Goal: Information Seeking & Learning: Find contact information

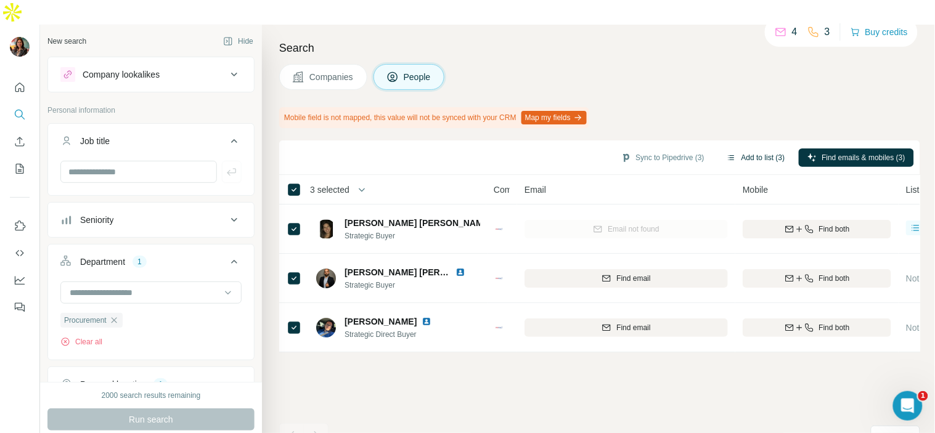
click at [725, 149] on button "Add to list (3)" at bounding box center [756, 158] width 76 height 18
click at [739, 149] on button "Add to list (3)" at bounding box center [756, 158] width 76 height 18
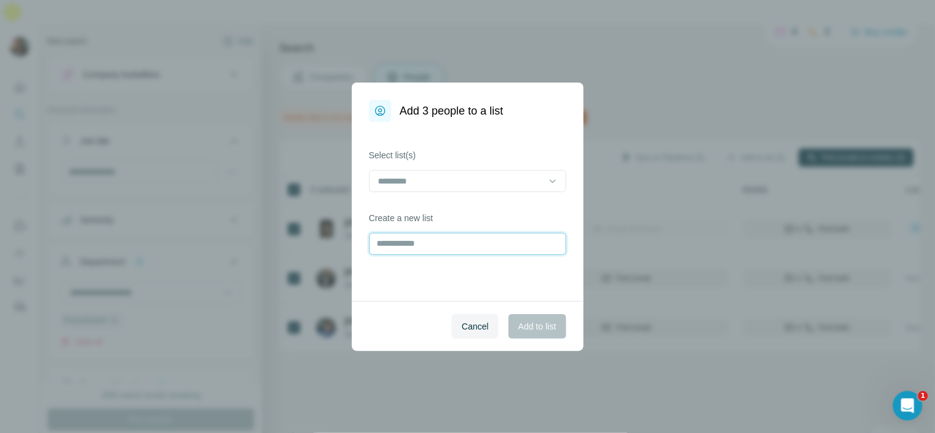
click at [488, 248] on input "text" at bounding box center [467, 244] width 197 height 22
type input "**********"
click at [541, 330] on span "Add to list" at bounding box center [538, 327] width 38 height 12
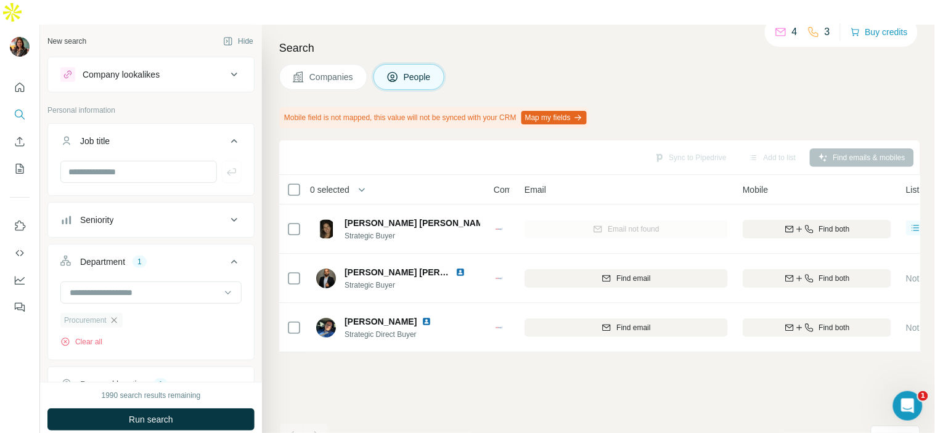
click at [119, 316] on icon "button" at bounding box center [114, 321] width 10 height 10
click at [126, 286] on input at bounding box center [144, 293] width 152 height 14
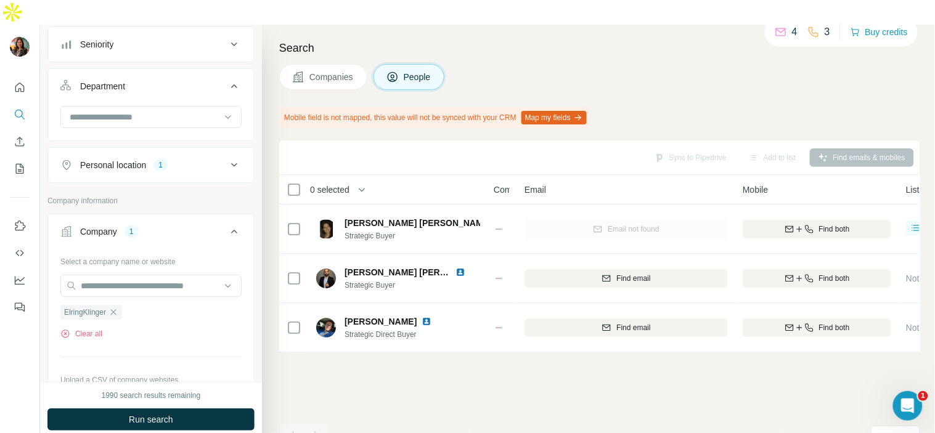
scroll to position [183, 0]
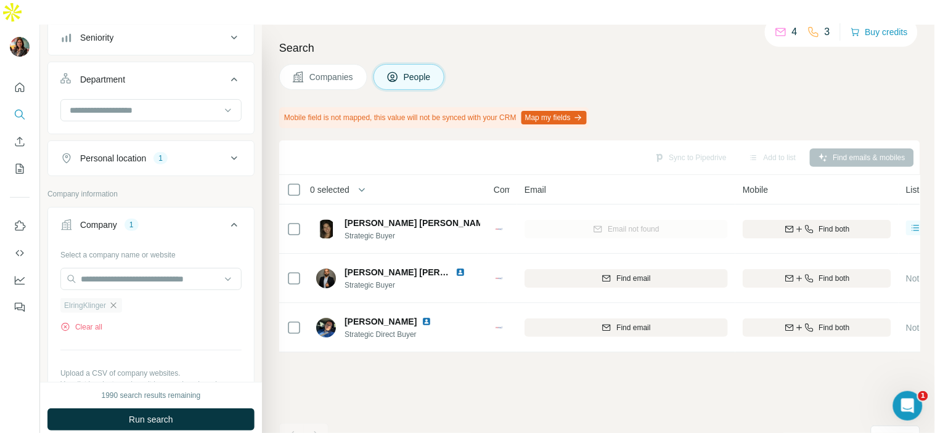
click at [113, 301] on icon "button" at bounding box center [114, 306] width 10 height 10
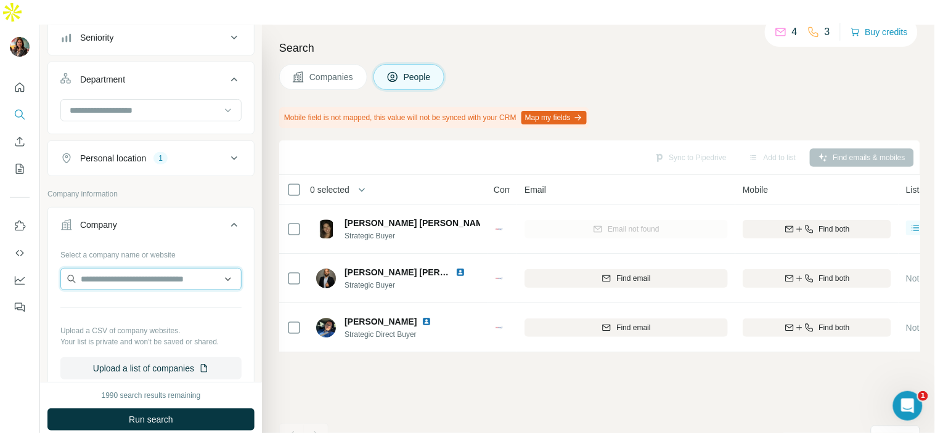
click at [115, 268] on input "text" at bounding box center [150, 279] width 181 height 22
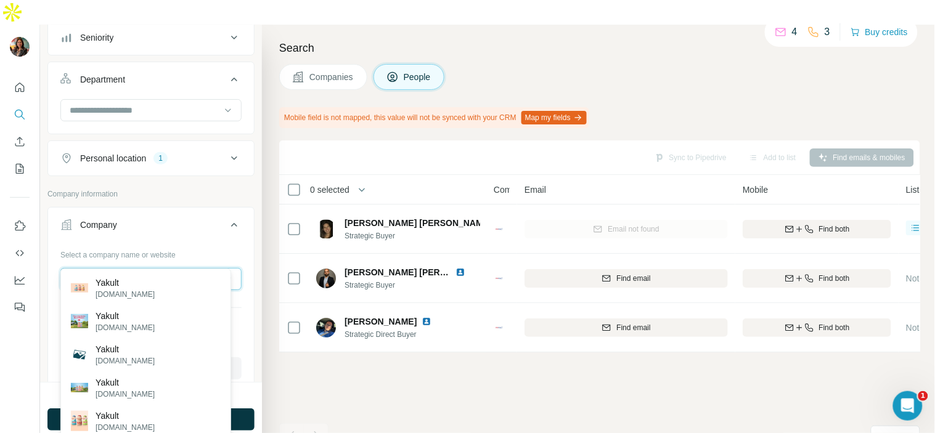
click at [121, 268] on input "******" at bounding box center [150, 279] width 181 height 22
paste input "**********"
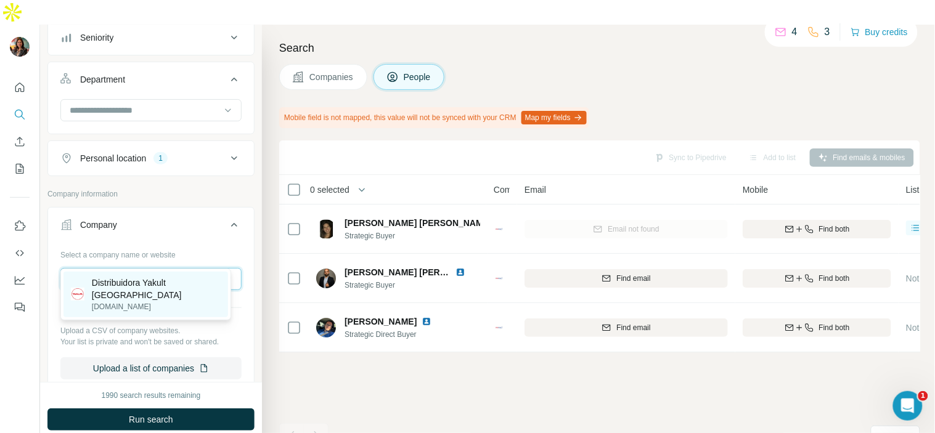
type input "**********"
click at [165, 285] on p "Distribuidora Yakult [GEOGRAPHIC_DATA]" at bounding box center [156, 289] width 129 height 25
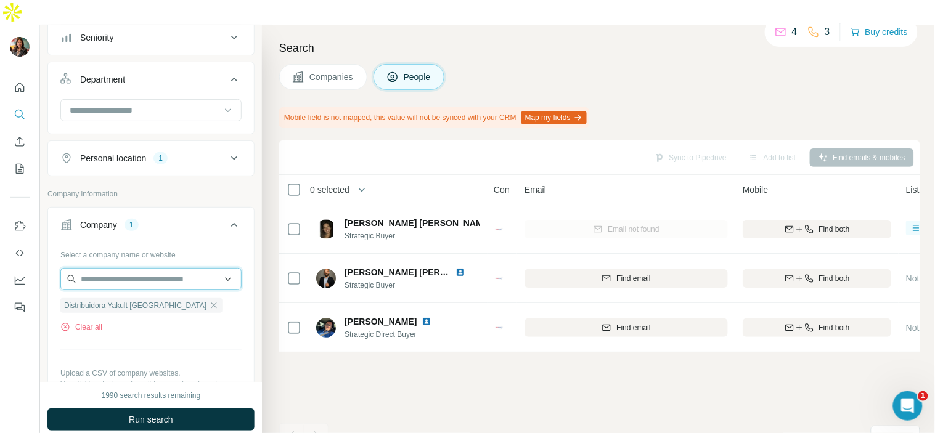
click at [184, 268] on input "text" at bounding box center [150, 279] width 181 height 22
click at [210, 310] on div "Select a company name or website Distribuidora Yakult Guadalajara Clear all Upl…" at bounding box center [150, 334] width 181 height 178
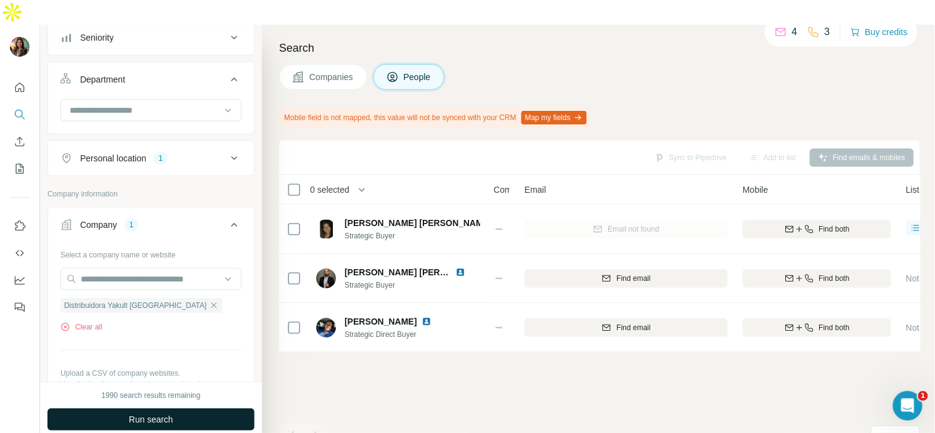
click at [184, 409] on button "Run search" at bounding box center [150, 420] width 207 height 22
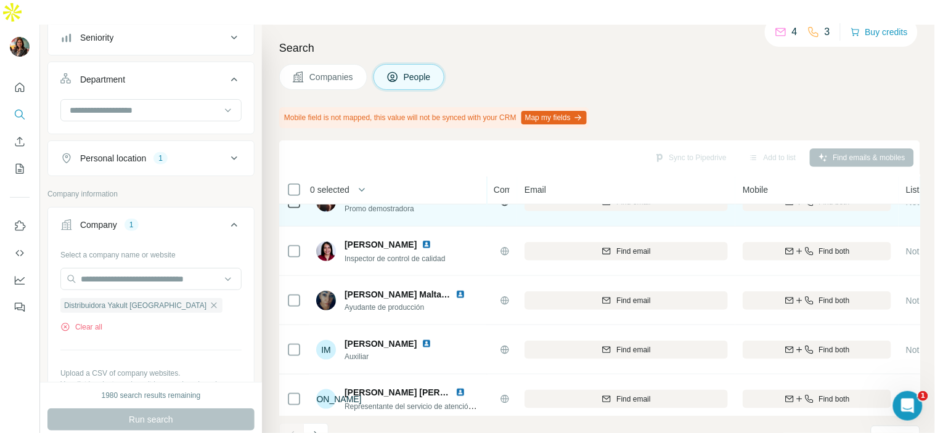
scroll to position [288, 0]
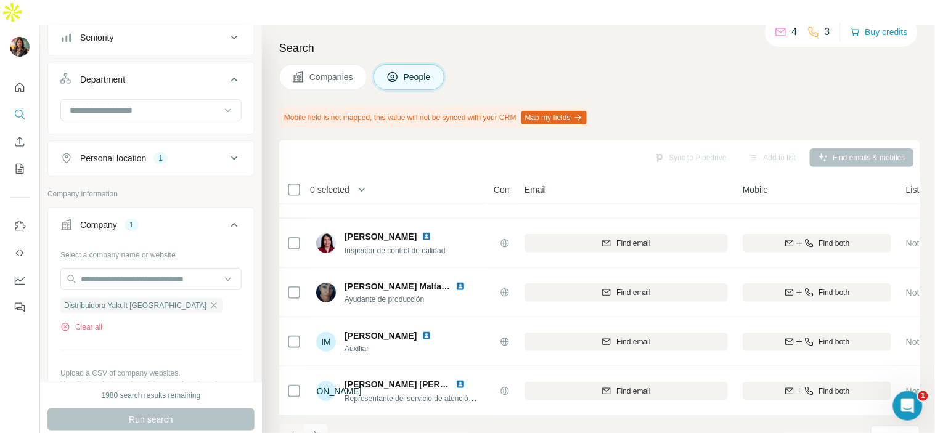
click at [322, 430] on icon "Navigate to next page" at bounding box center [316, 436] width 12 height 12
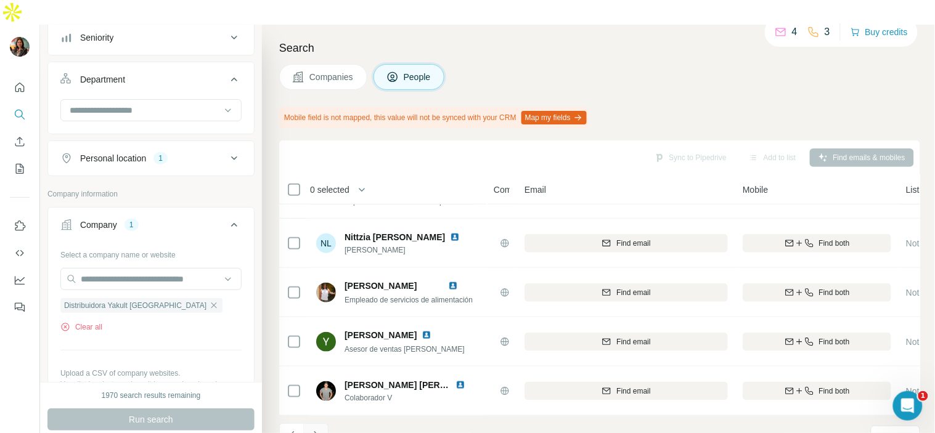
click at [322, 424] on button "Navigate to next page" at bounding box center [316, 436] width 25 height 25
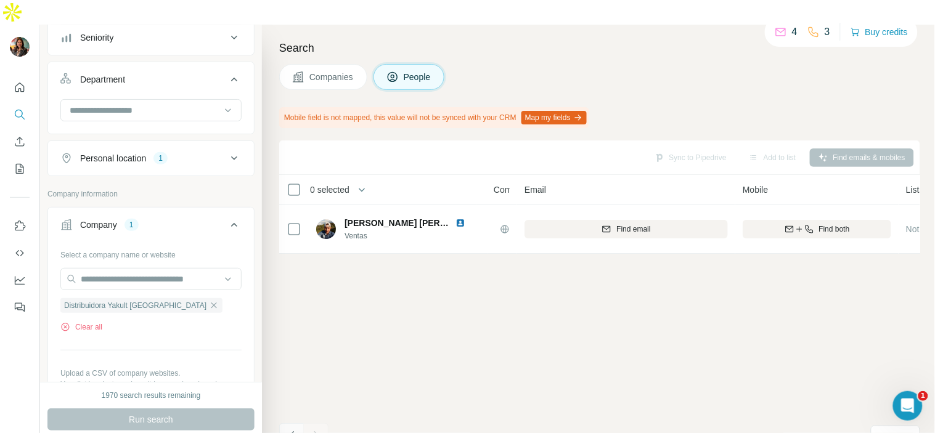
scroll to position [0, 0]
click at [297, 430] on icon "Navigate to previous page" at bounding box center [292, 436] width 12 height 12
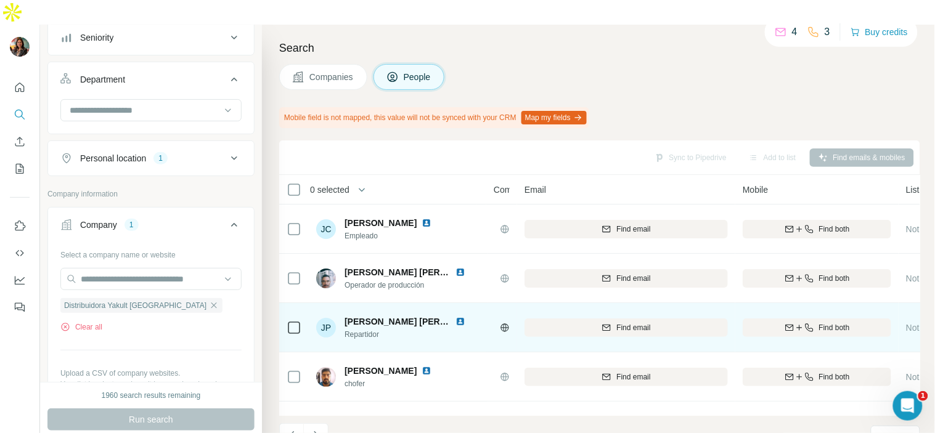
scroll to position [288, 0]
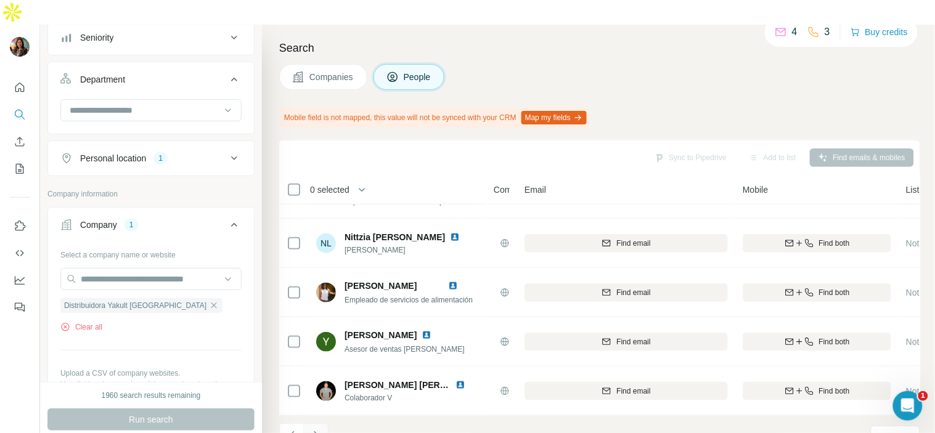
click at [319, 424] on button "Navigate to next page" at bounding box center [316, 436] width 25 height 25
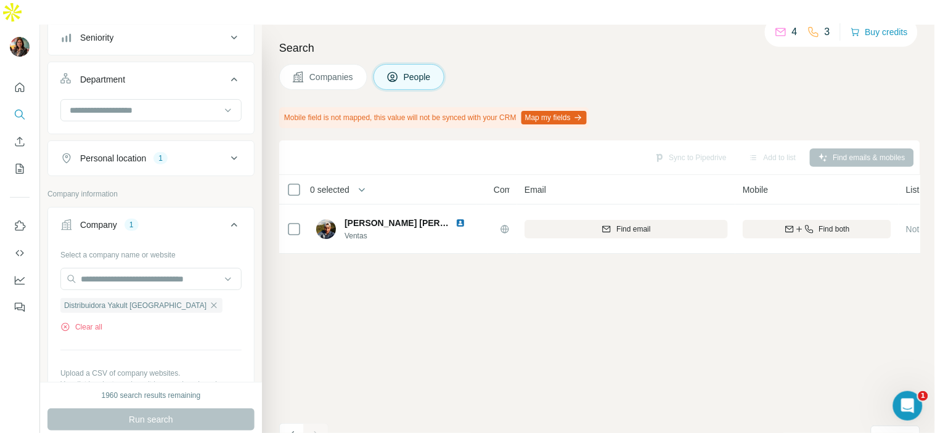
scroll to position [0, 0]
click at [209, 301] on icon "button" at bounding box center [214, 306] width 10 height 10
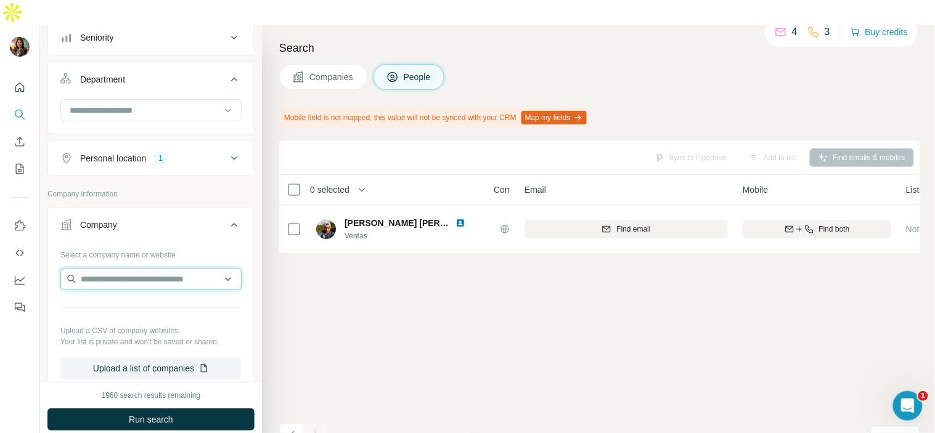
click at [208, 268] on input "text" at bounding box center [150, 279] width 181 height 22
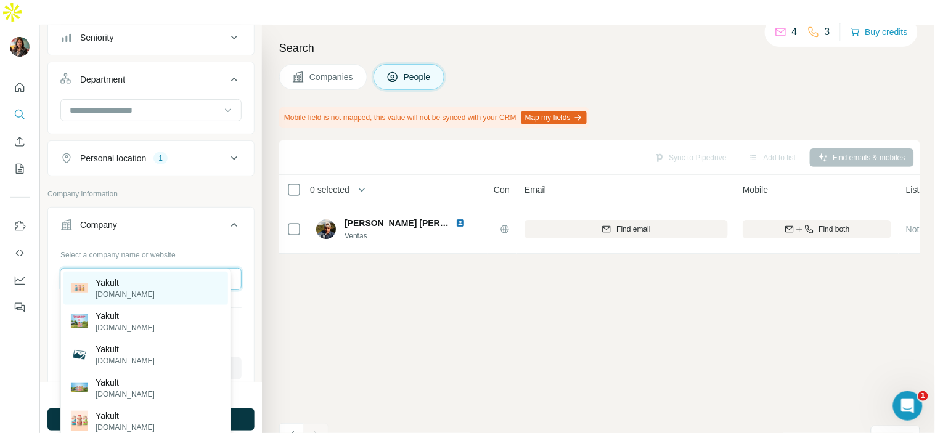
type input "******"
click at [146, 276] on div "Yakult [DOMAIN_NAME]" at bounding box center [146, 288] width 165 height 33
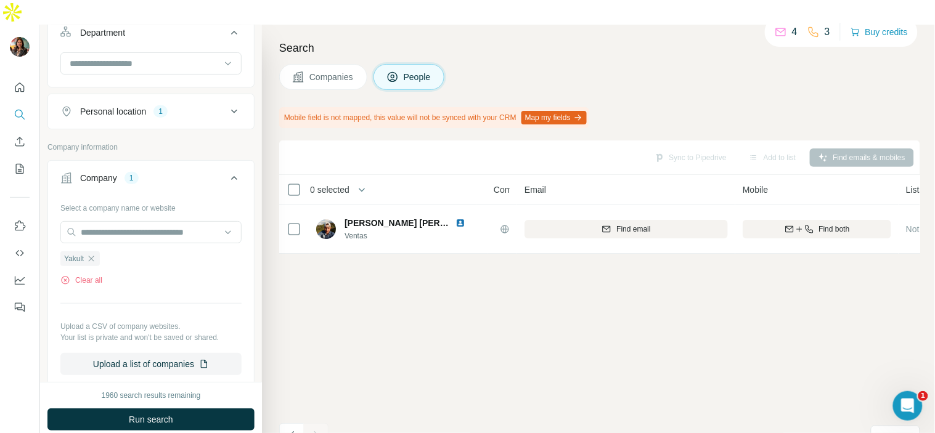
scroll to position [239, 0]
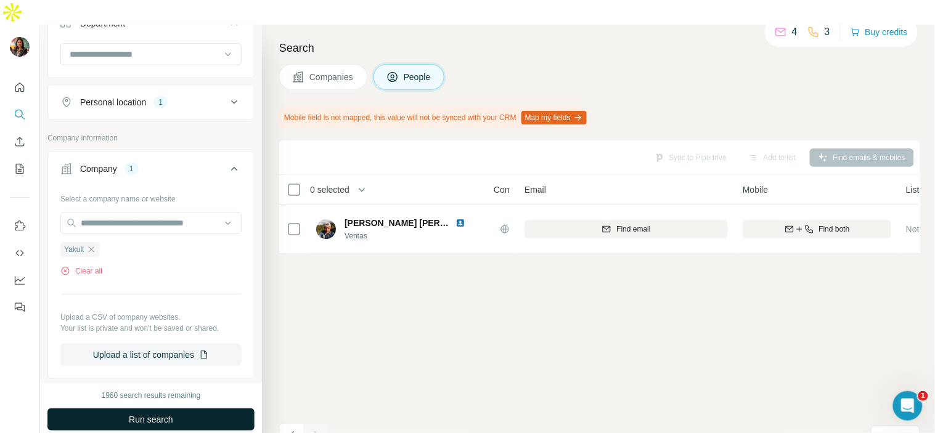
click at [132, 414] on span "Run search" at bounding box center [151, 420] width 44 height 12
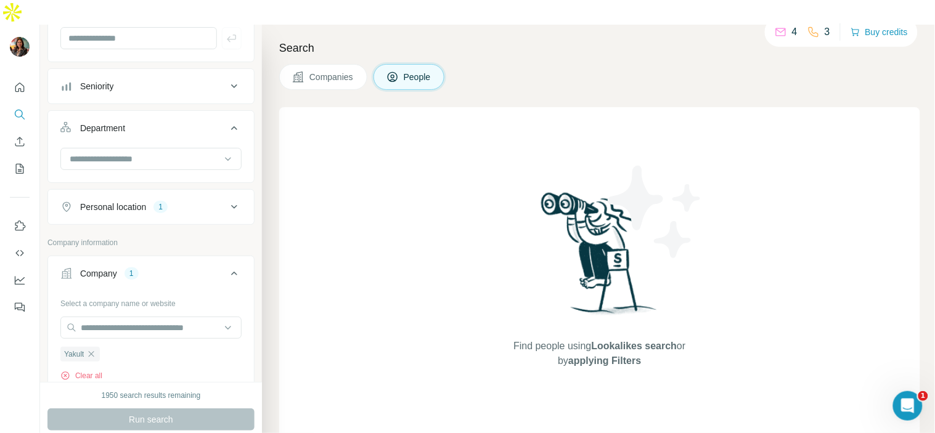
scroll to position [131, 0]
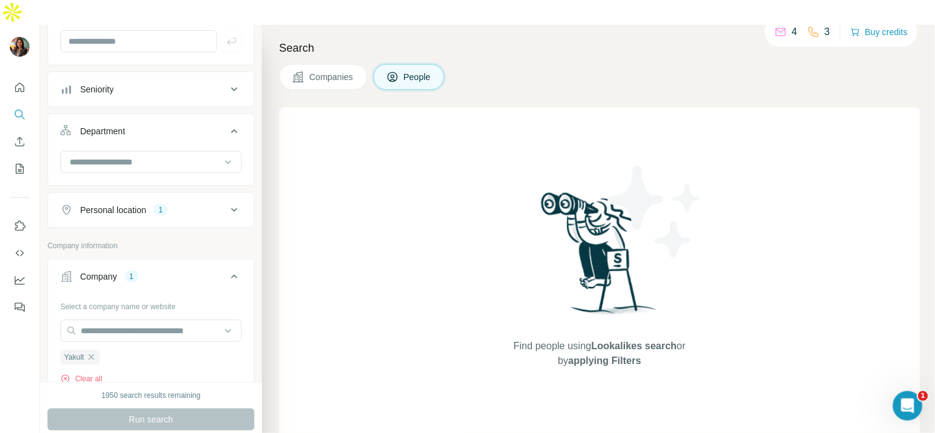
click at [155, 203] on div "Personal location 1" at bounding box center [150, 210] width 207 height 36
click at [157, 199] on button "Personal location 1" at bounding box center [151, 210] width 206 height 30
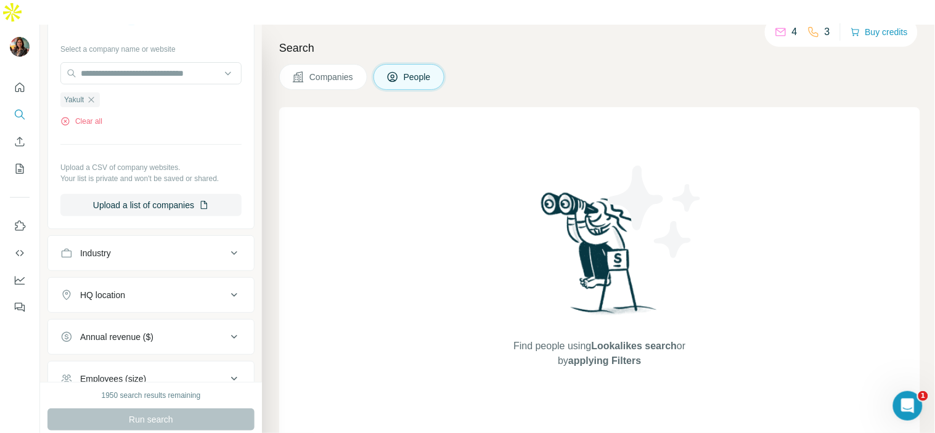
scroll to position [477, 0]
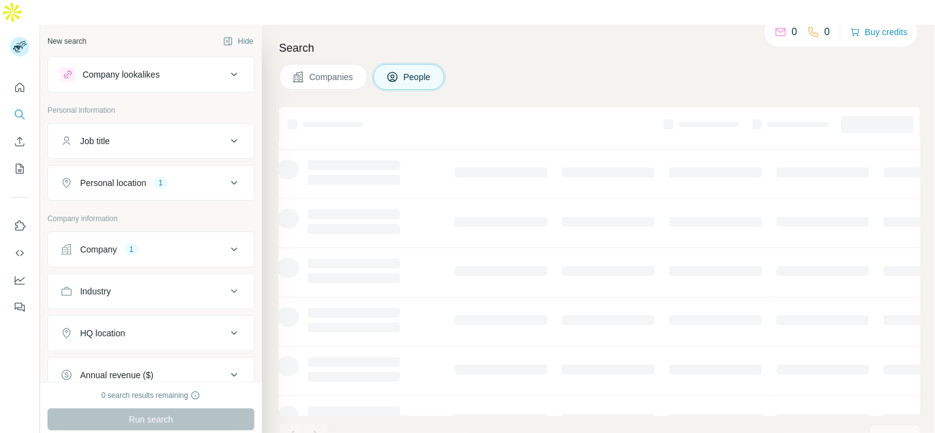
scroll to position [75, 39]
click at [333, 64] on button "Companies" at bounding box center [323, 77] width 88 height 26
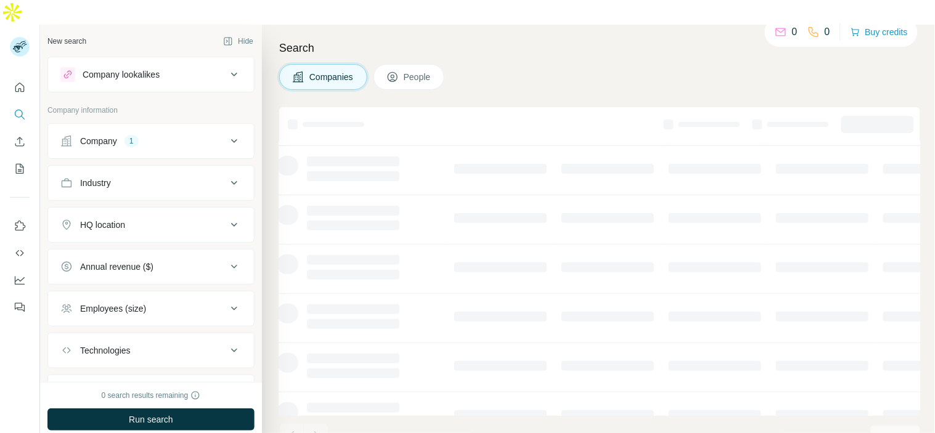
click at [404, 64] on button "People" at bounding box center [410, 77] width 72 height 26
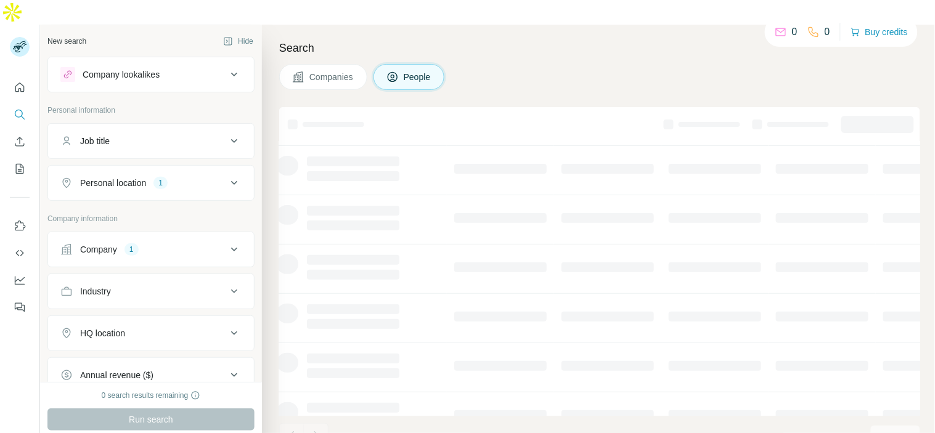
click at [308, 64] on button "Companies" at bounding box center [323, 77] width 88 height 26
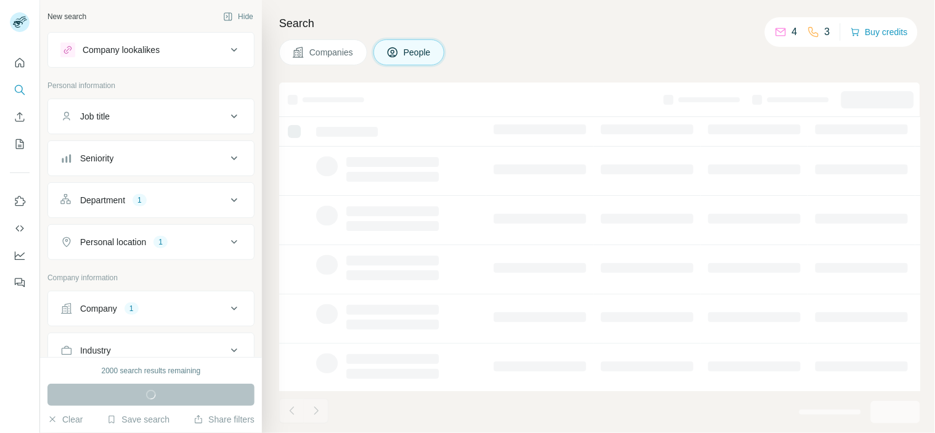
click at [10, 133] on button "My lists" at bounding box center [20, 144] width 20 height 22
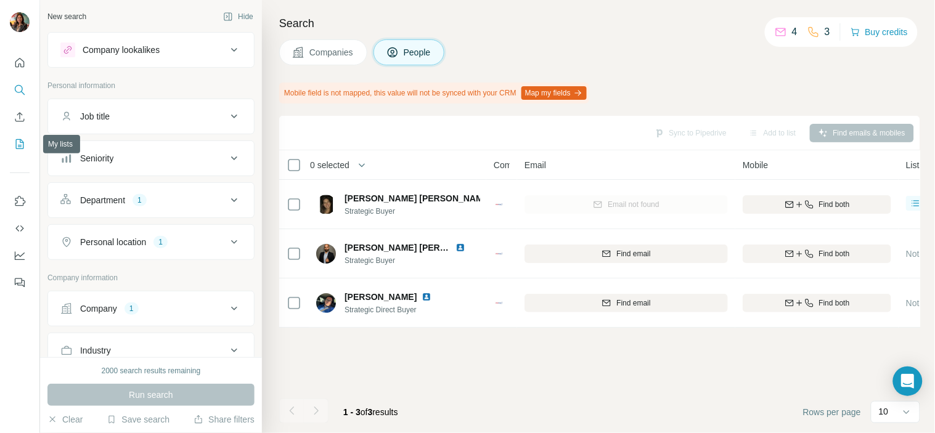
click at [14, 136] on button "My lists" at bounding box center [20, 144] width 20 height 22
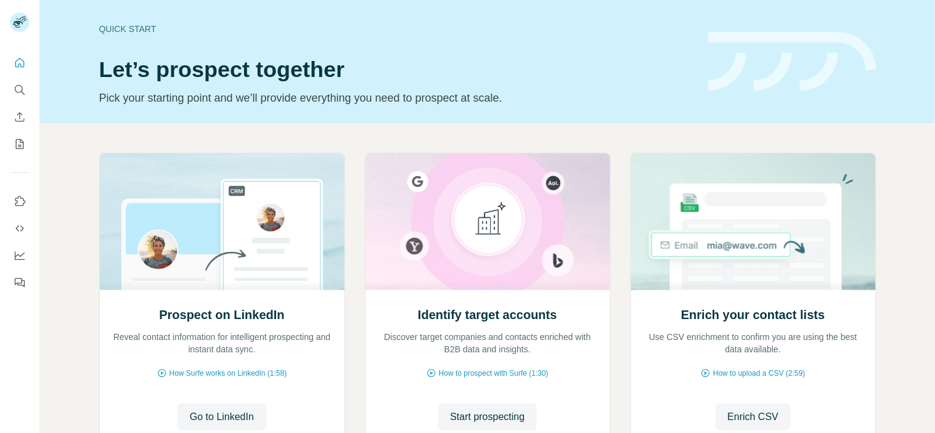
click at [25, 86] on icon "Search" at bounding box center [20, 90] width 12 height 12
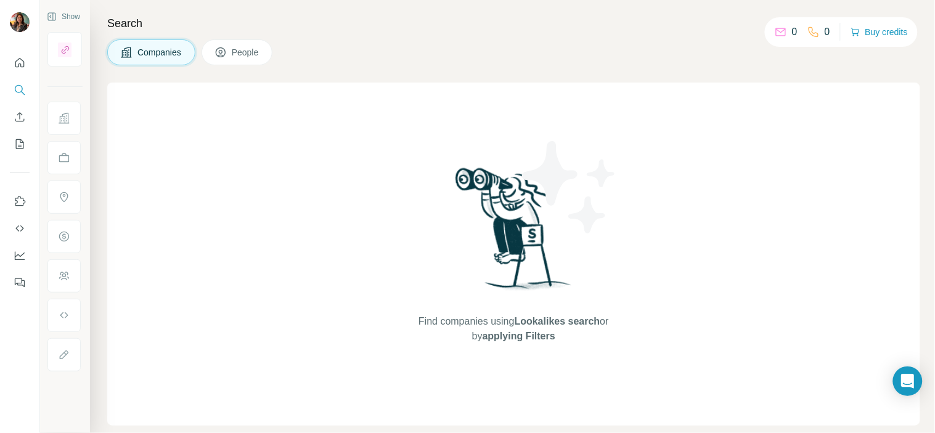
click at [17, 92] on icon "Search" at bounding box center [19, 89] width 8 height 8
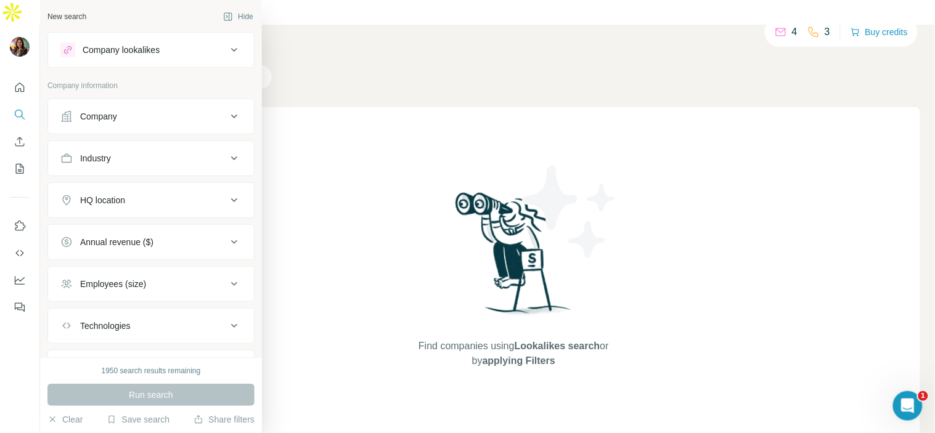
click at [81, 124] on button "Company" at bounding box center [151, 117] width 206 height 30
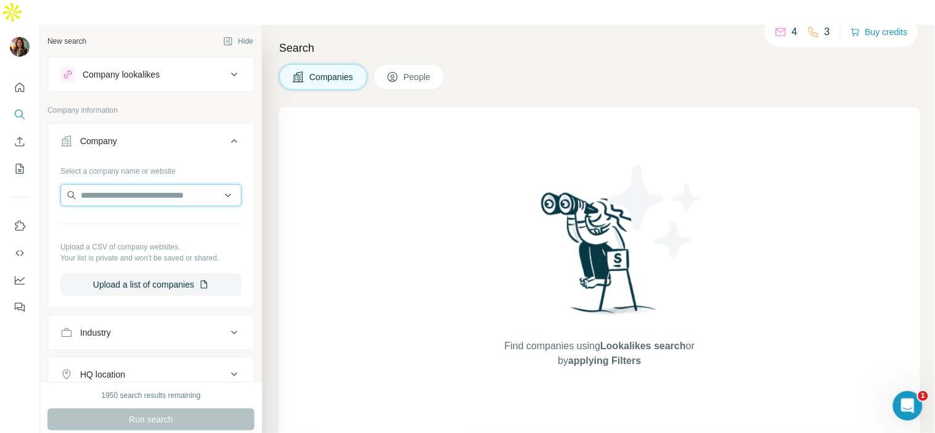
click at [118, 184] on input "text" at bounding box center [150, 195] width 181 height 22
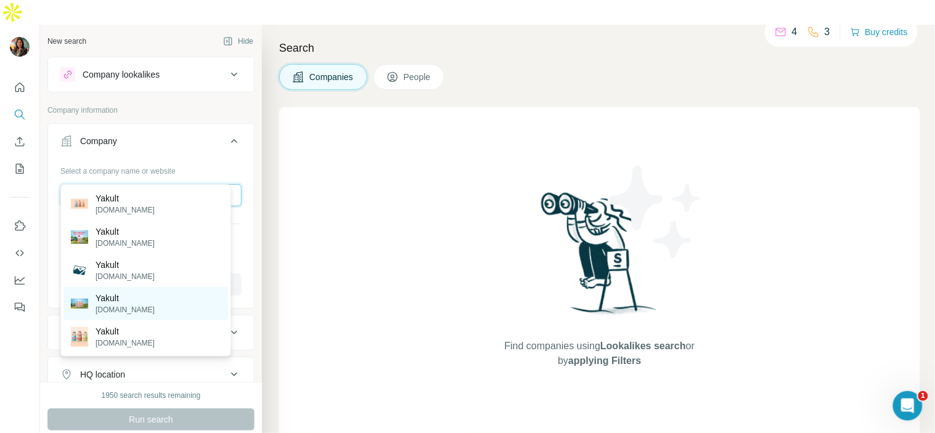
type input "******"
click at [175, 300] on div "Yakult yakult.com.mt" at bounding box center [146, 303] width 165 height 33
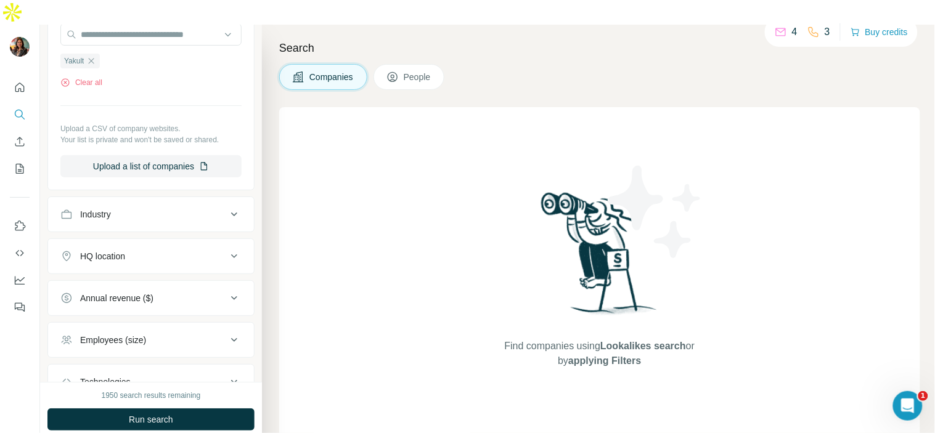
scroll to position [165, 0]
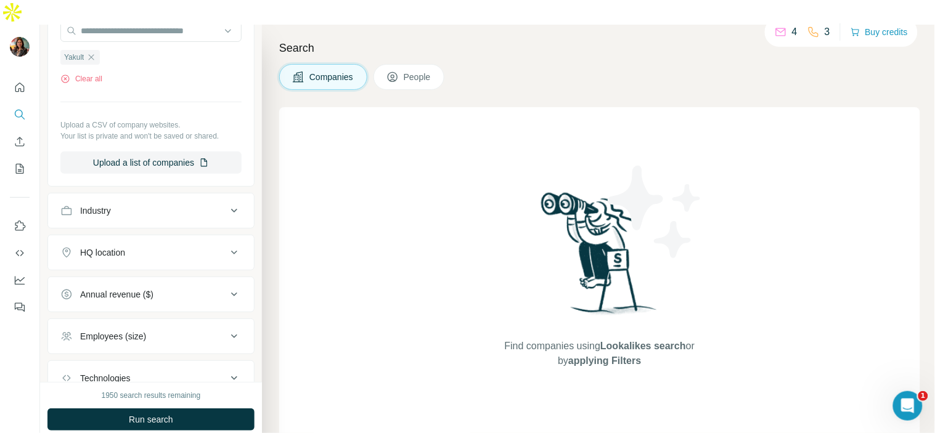
click at [165, 247] on div "HQ location" at bounding box center [143, 253] width 166 height 12
click at [152, 414] on span "Run search" at bounding box center [151, 420] width 44 height 12
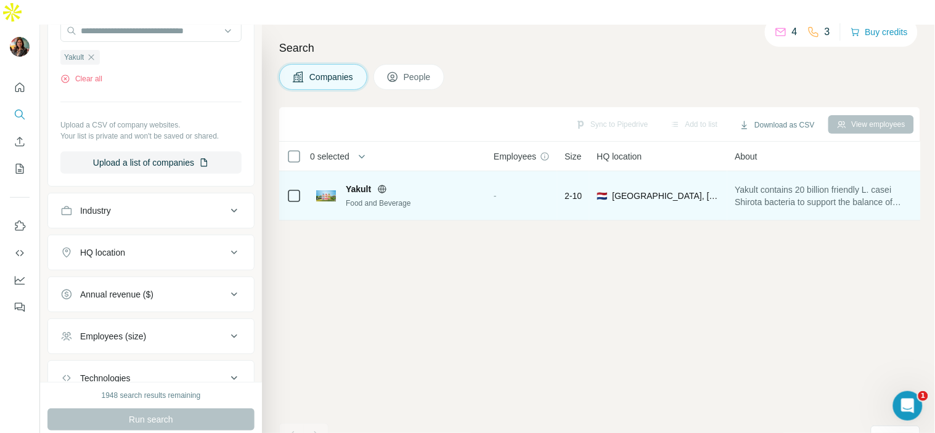
click at [364, 183] on span "Yakult" at bounding box center [358, 189] width 25 height 12
click at [334, 191] on img at bounding box center [326, 196] width 20 height 11
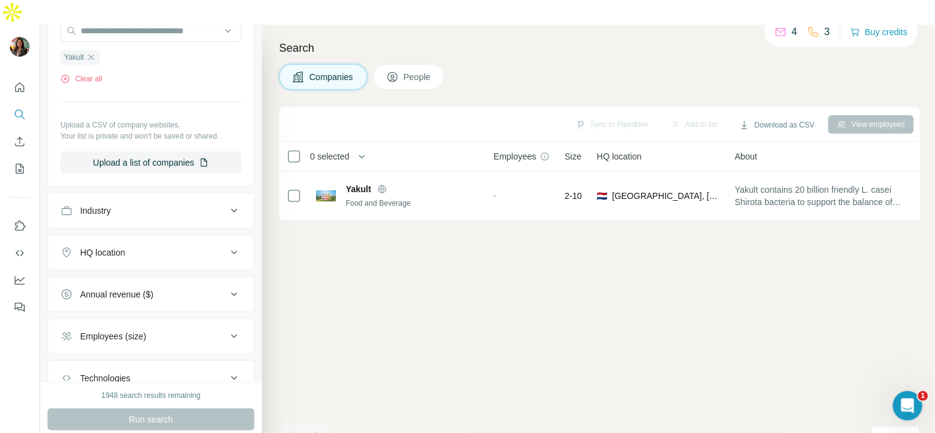
click at [408, 71] on span "People" at bounding box center [418, 77] width 28 height 12
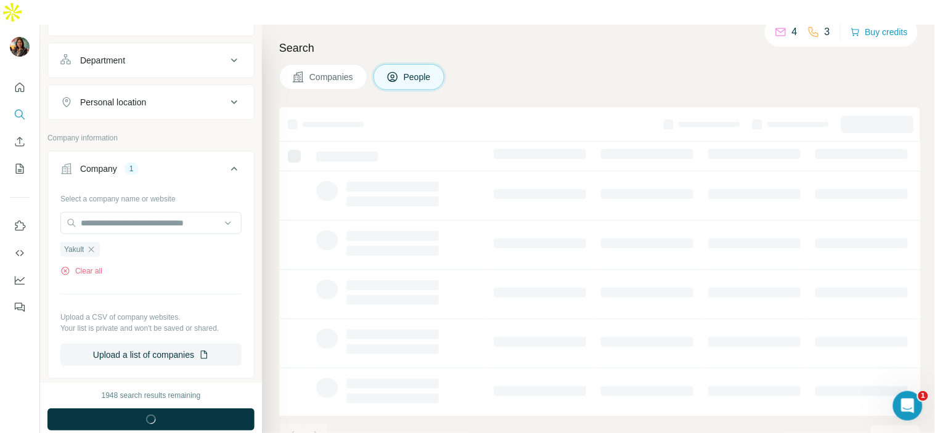
scroll to position [358, 0]
